Goal: Check status: Check status

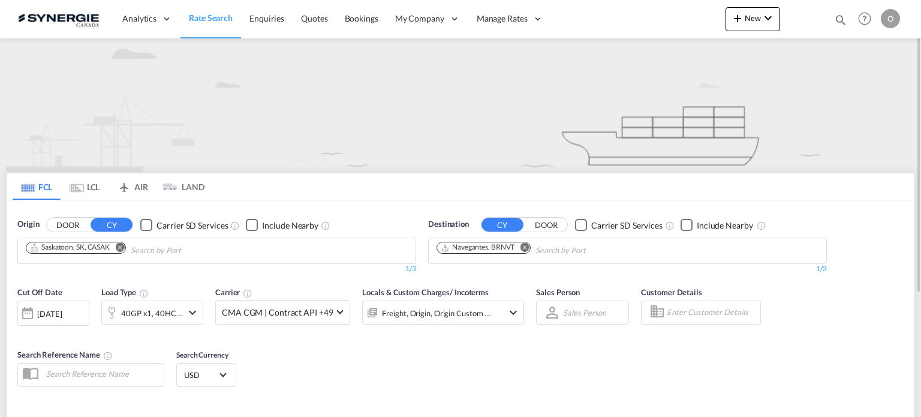
click at [839, 20] on md-icon "icon-magnify" at bounding box center [840, 19] width 13 height 13
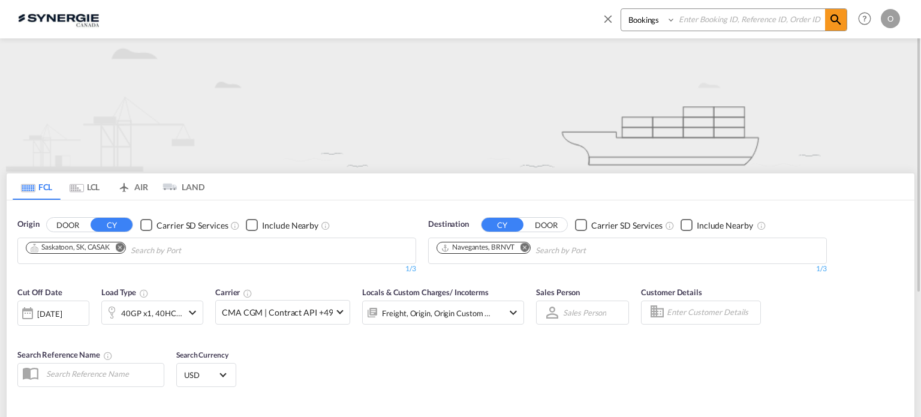
click at [631, 21] on select "Bookings Quotes Enquiries" at bounding box center [649, 20] width 57 height 22
select select "Quotes"
click at [621, 9] on select "Bookings Quotes Enquiries" at bounding box center [649, 20] width 57 height 22
click at [709, 14] on input at bounding box center [750, 19] width 149 height 21
paste input "SYC000015121"
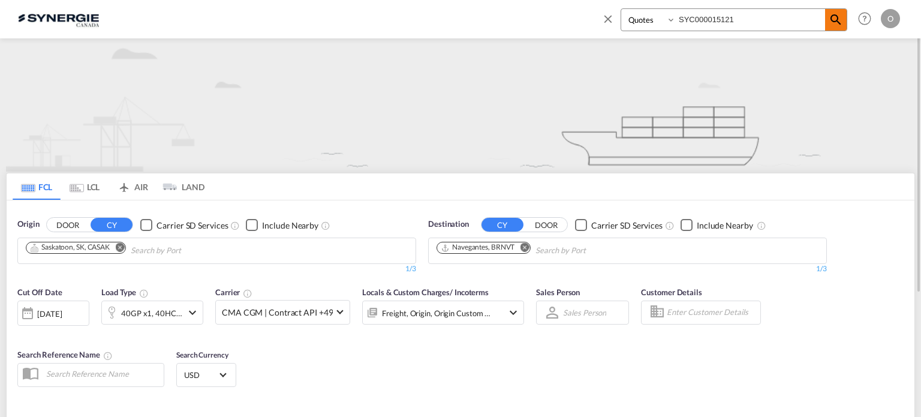
type input "SYC000015121"
click at [840, 19] on md-icon "icon-magnify" at bounding box center [835, 20] width 14 height 14
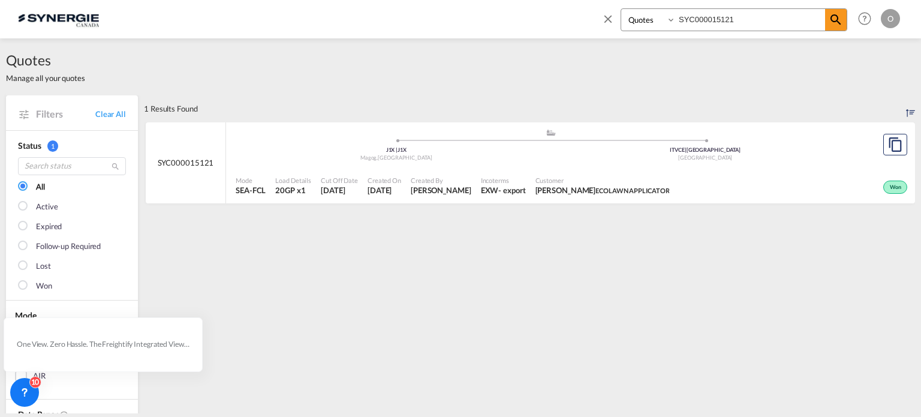
click at [331, 179] on span "Cut Off Date" at bounding box center [339, 180] width 37 height 9
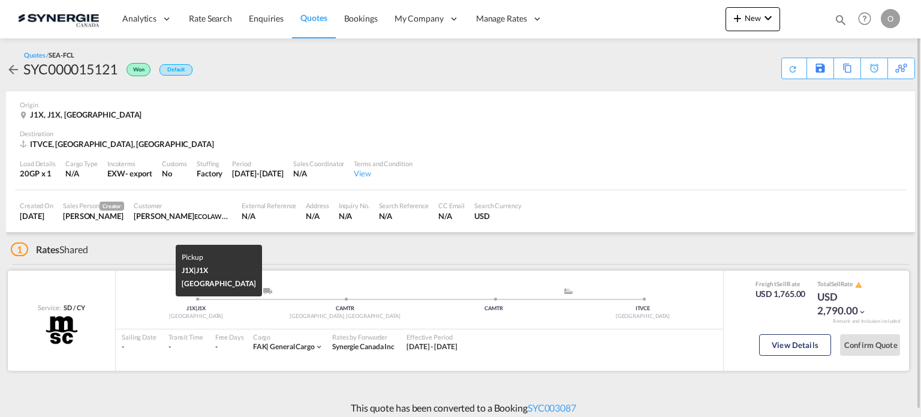
scroll to position [7, 0]
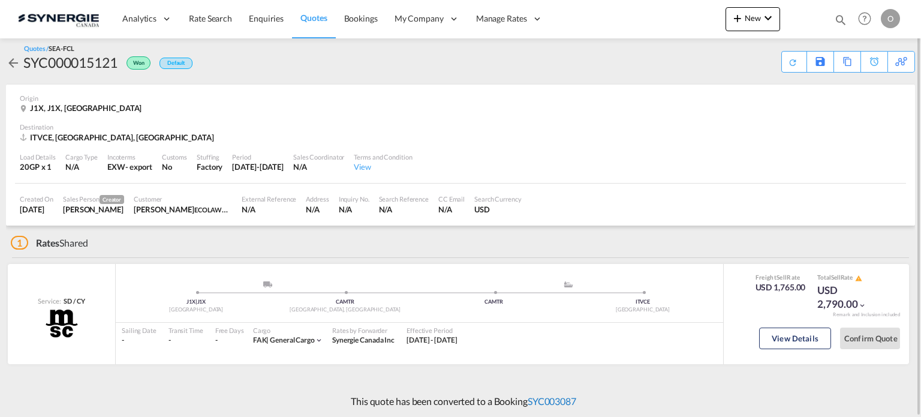
click at [554, 405] on link "SYC003087" at bounding box center [552, 400] width 49 height 11
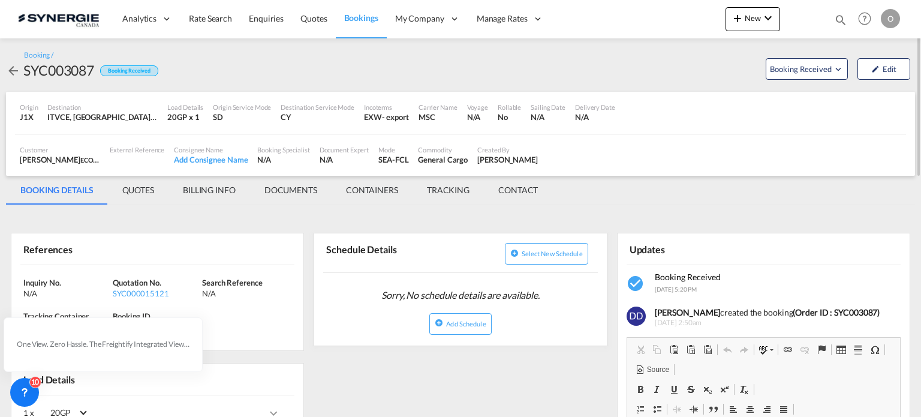
click at [141, 191] on md-tab-item "QUOTES" at bounding box center [138, 190] width 61 height 29
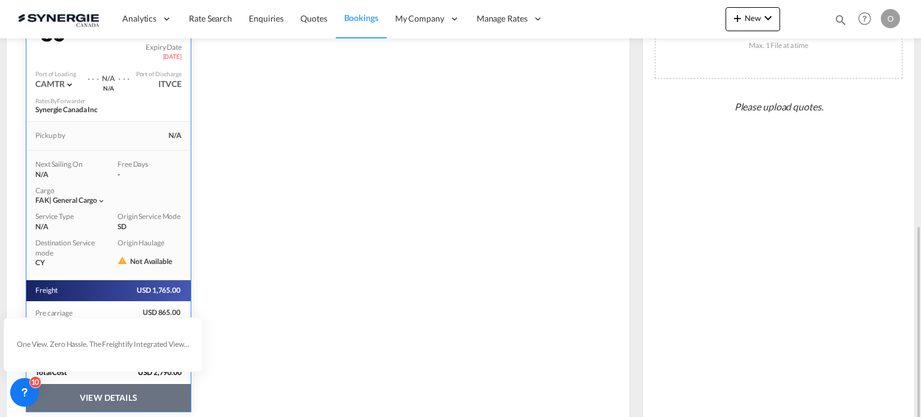
scroll to position [327, 0]
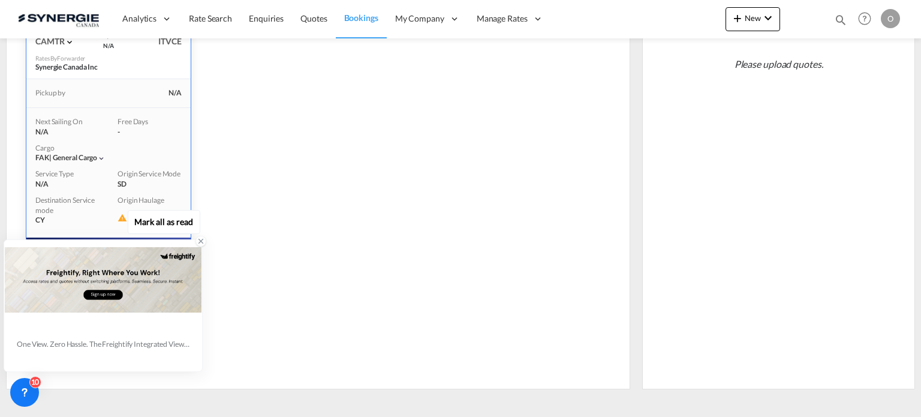
click at [200, 244] on icon at bounding box center [201, 241] width 8 height 8
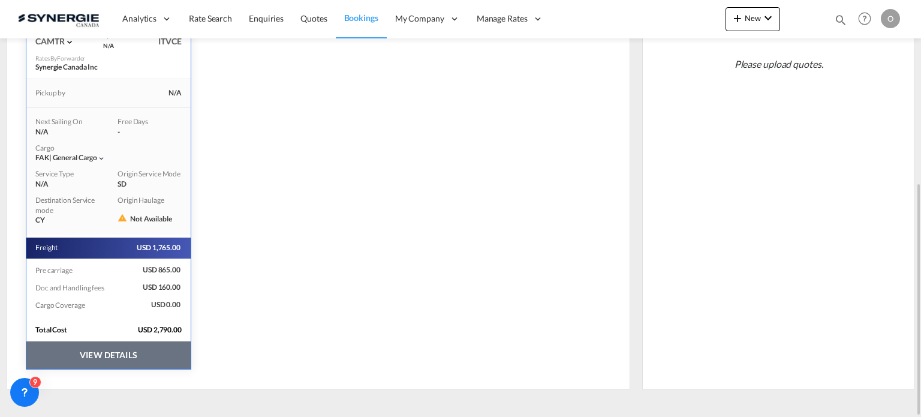
click at [126, 355] on button "VIEW DETAILS" at bounding box center [108, 355] width 164 height 28
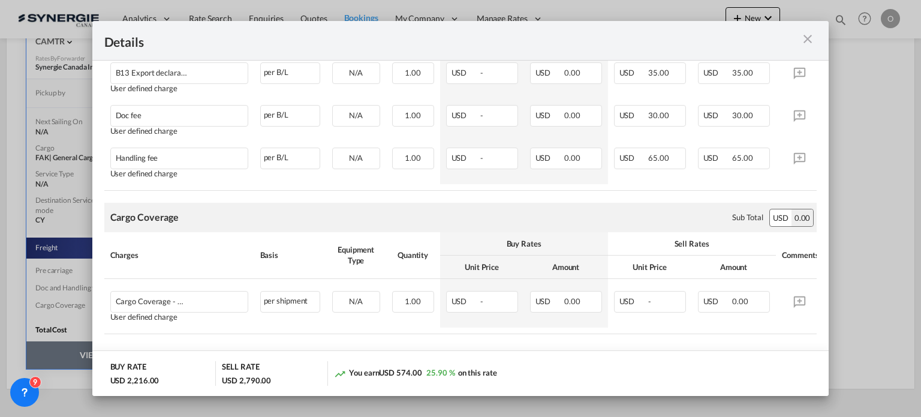
scroll to position [761, 0]
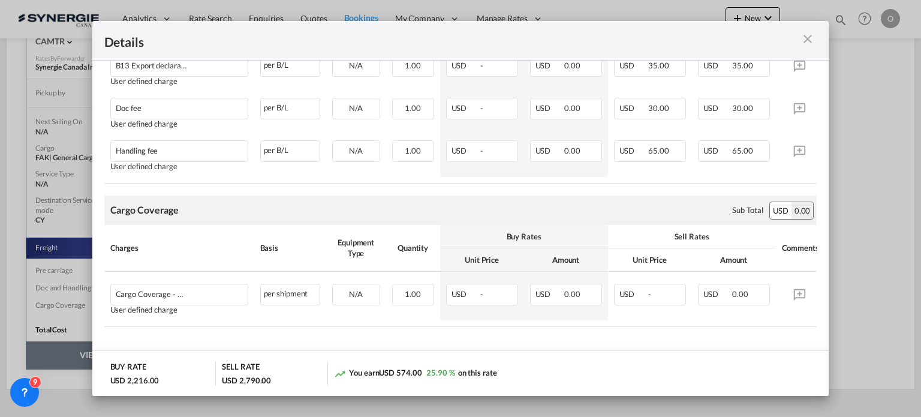
click at [818, 34] on div "Details" at bounding box center [460, 41] width 737 height 40
click at [818, 40] on div "Details" at bounding box center [460, 41] width 737 height 40
click at [812, 40] on md-icon "icon-close m-3 fg-AAA8AD cursor" at bounding box center [807, 39] width 14 height 14
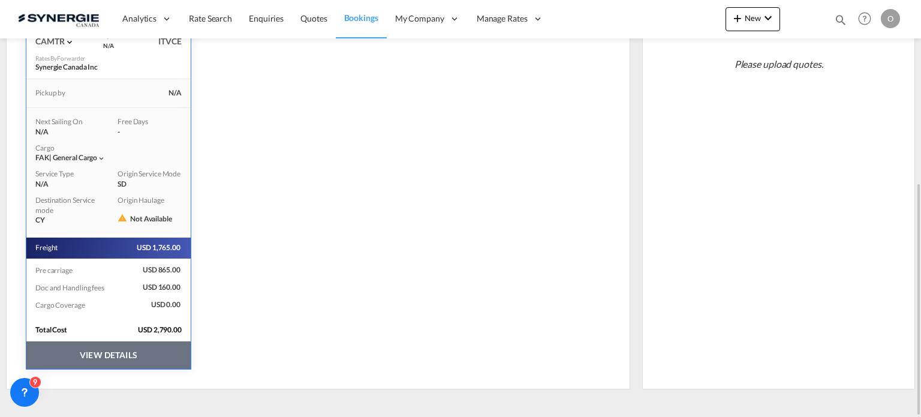
click at [140, 357] on button "VIEW DETAILS" at bounding box center [108, 355] width 164 height 28
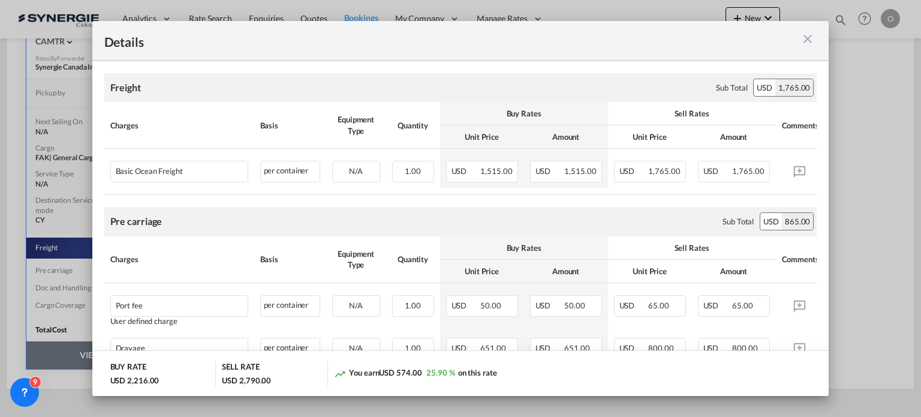
scroll to position [0, 0]
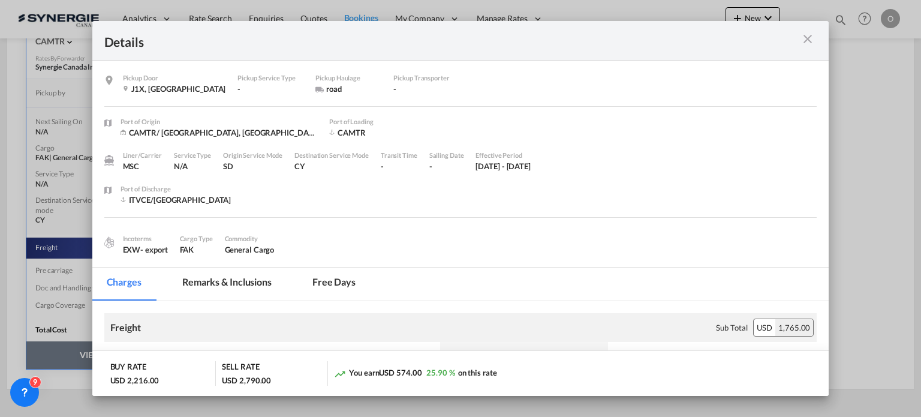
click at [223, 283] on md-tab-item "Remarks & Inclusions" at bounding box center [227, 283] width 118 height 33
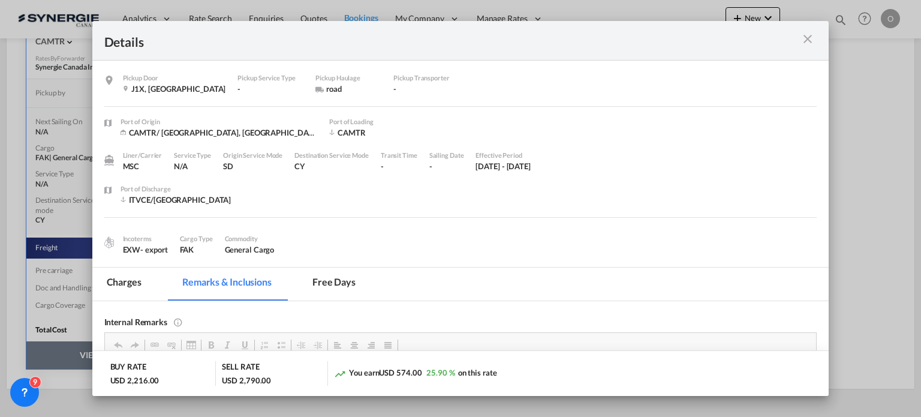
scroll to position [180, 0]
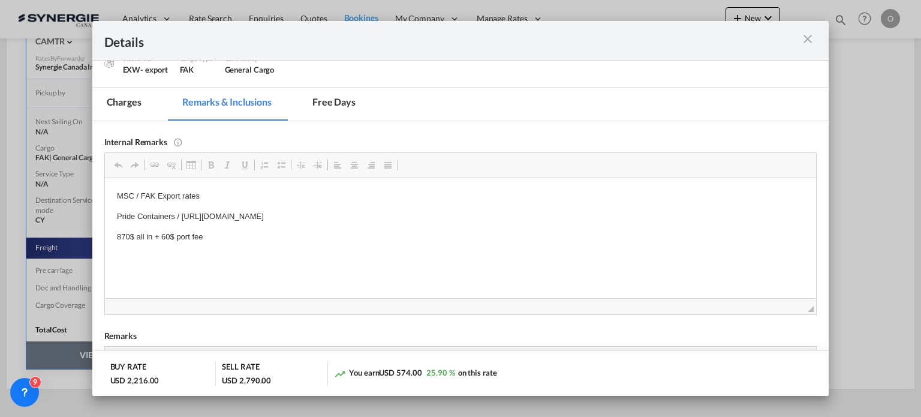
drag, startPoint x: 519, startPoint y: 219, endPoint x: 191, endPoint y: 219, distance: 328.5
drag, startPoint x: 513, startPoint y: 213, endPoint x: 182, endPoint y: 212, distance: 330.9
click at [182, 212] on p "Pride Containers / https://app.frontapp.com/open/msg_1hunspcf?key=2TX7CHaKNpb1J…" at bounding box center [460, 216] width 688 height 13
copy p "https://app.frontapp.com/open/msg_1hunspcf?key=2TX7CHaKNpb1JWkwnNEJAW8n7vVb4E7e"
